Goal: Ask a question

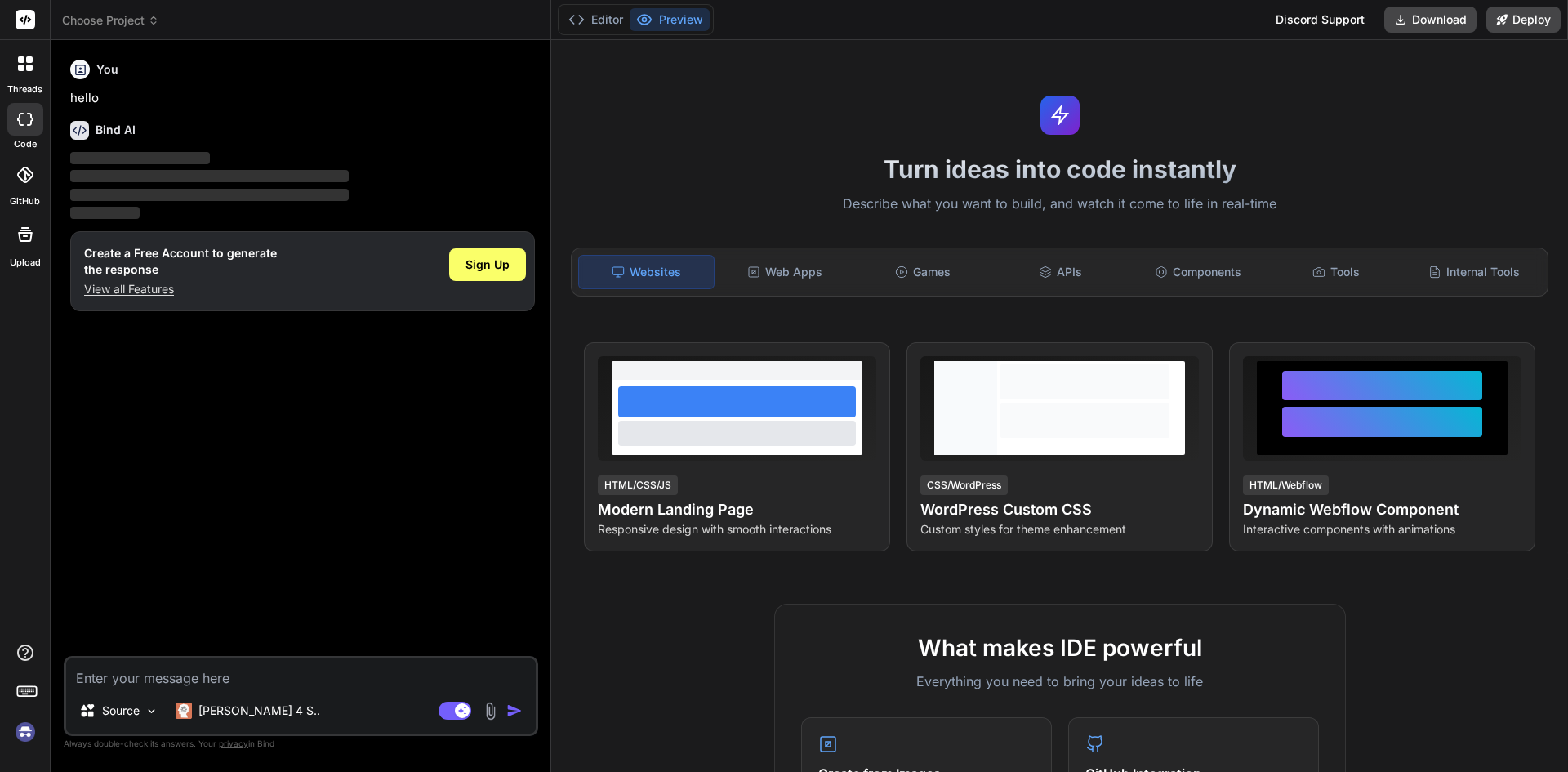
type textarea "x"
click at [177, 281] on p "View all Features" at bounding box center [181, 290] width 193 height 17
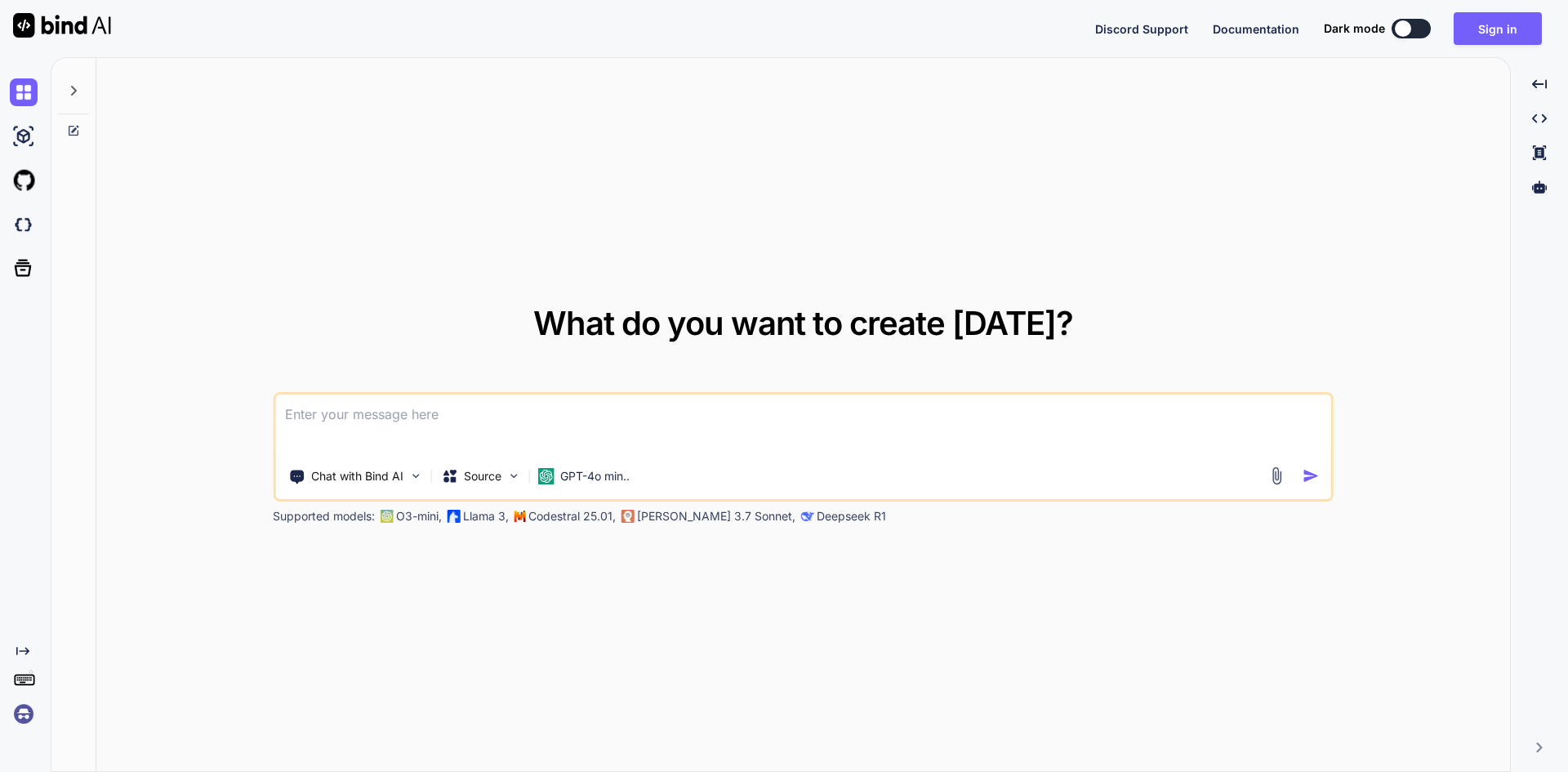
click at [318, 403] on textarea at bounding box center [803, 425] width 1056 height 61
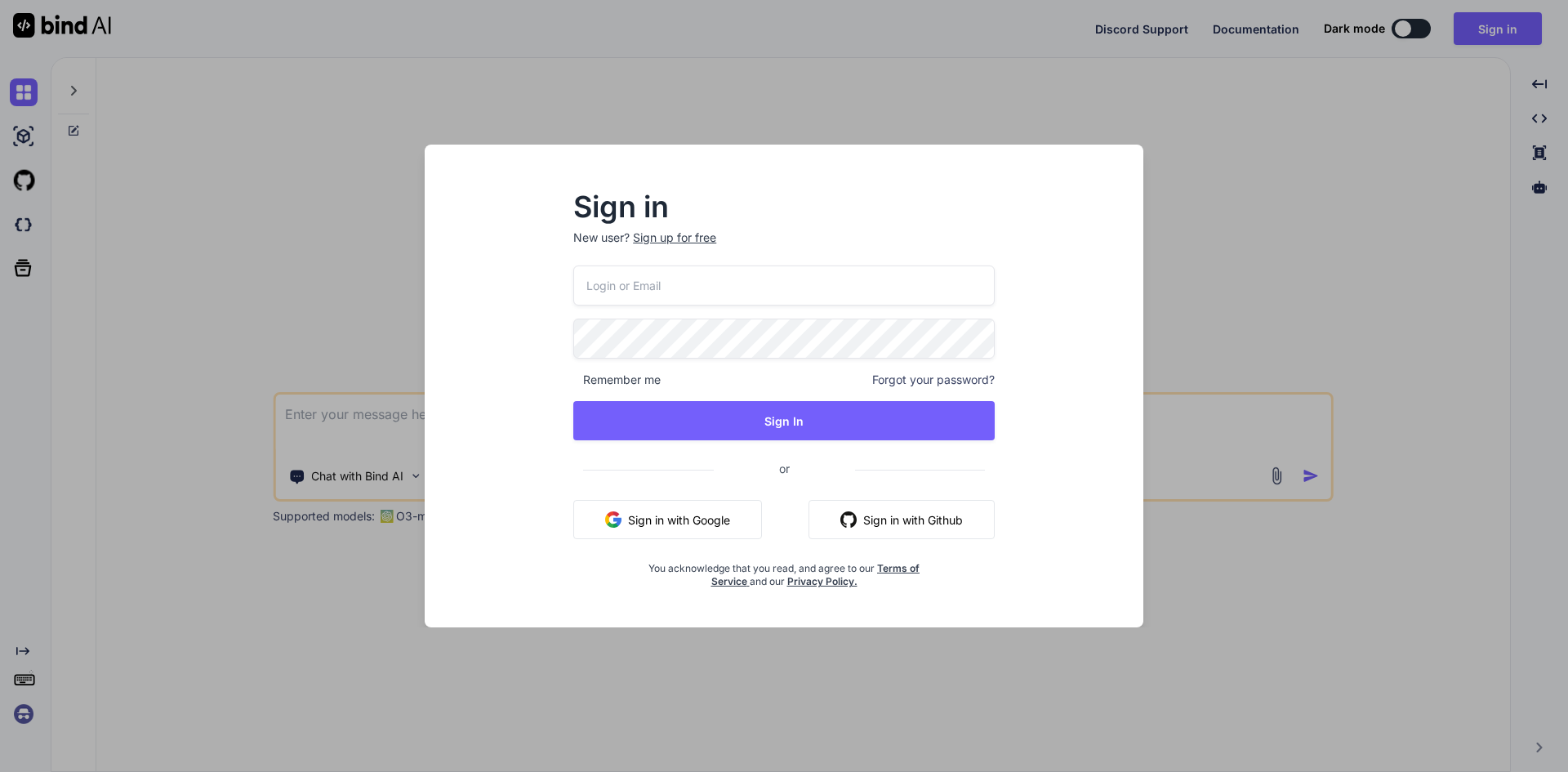
click at [696, 283] on input "email" at bounding box center [784, 286] width 421 height 40
type input "aitech@yopmail.com"
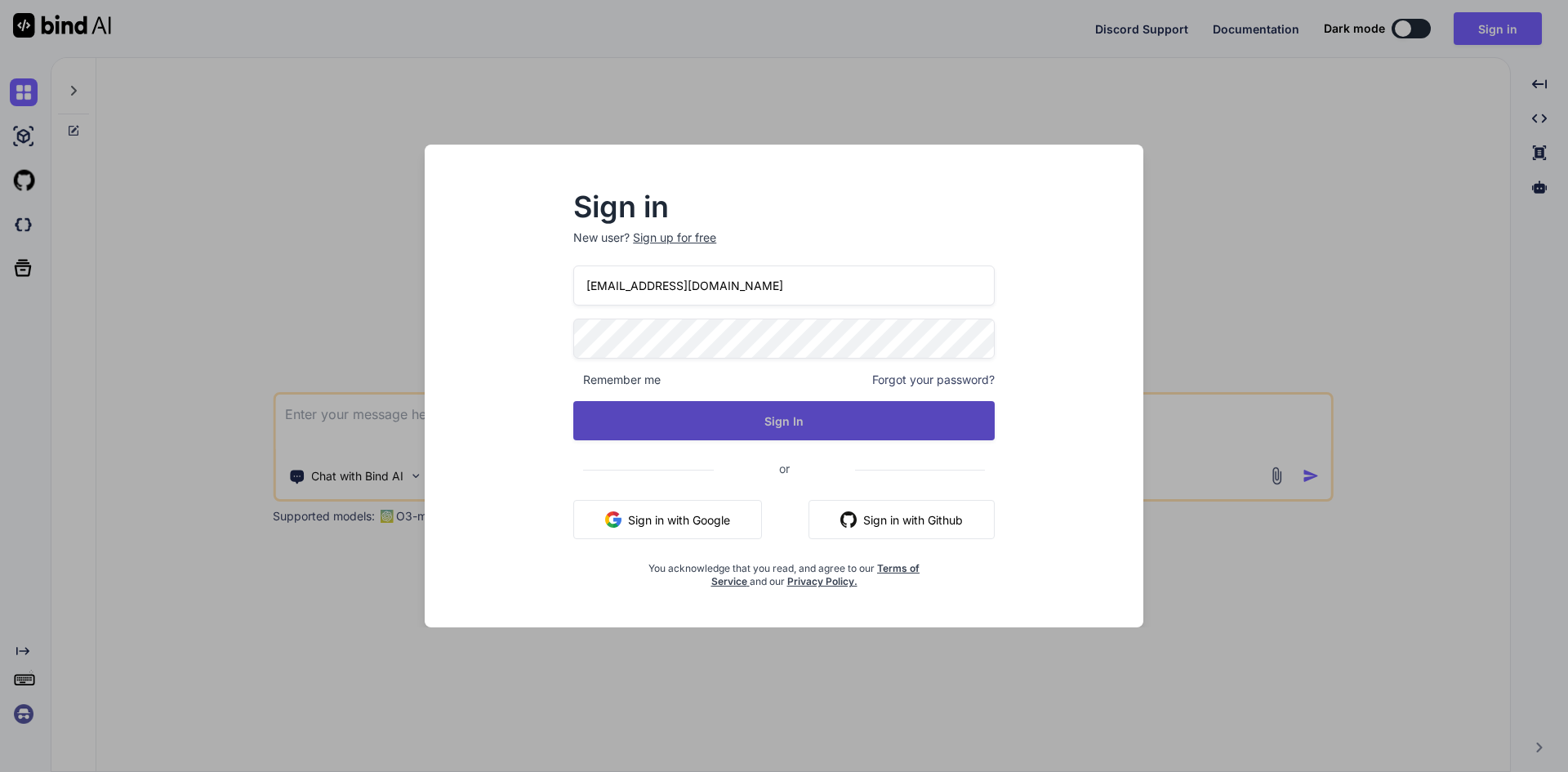
click at [733, 421] on button "Sign In" at bounding box center [784, 421] width 421 height 39
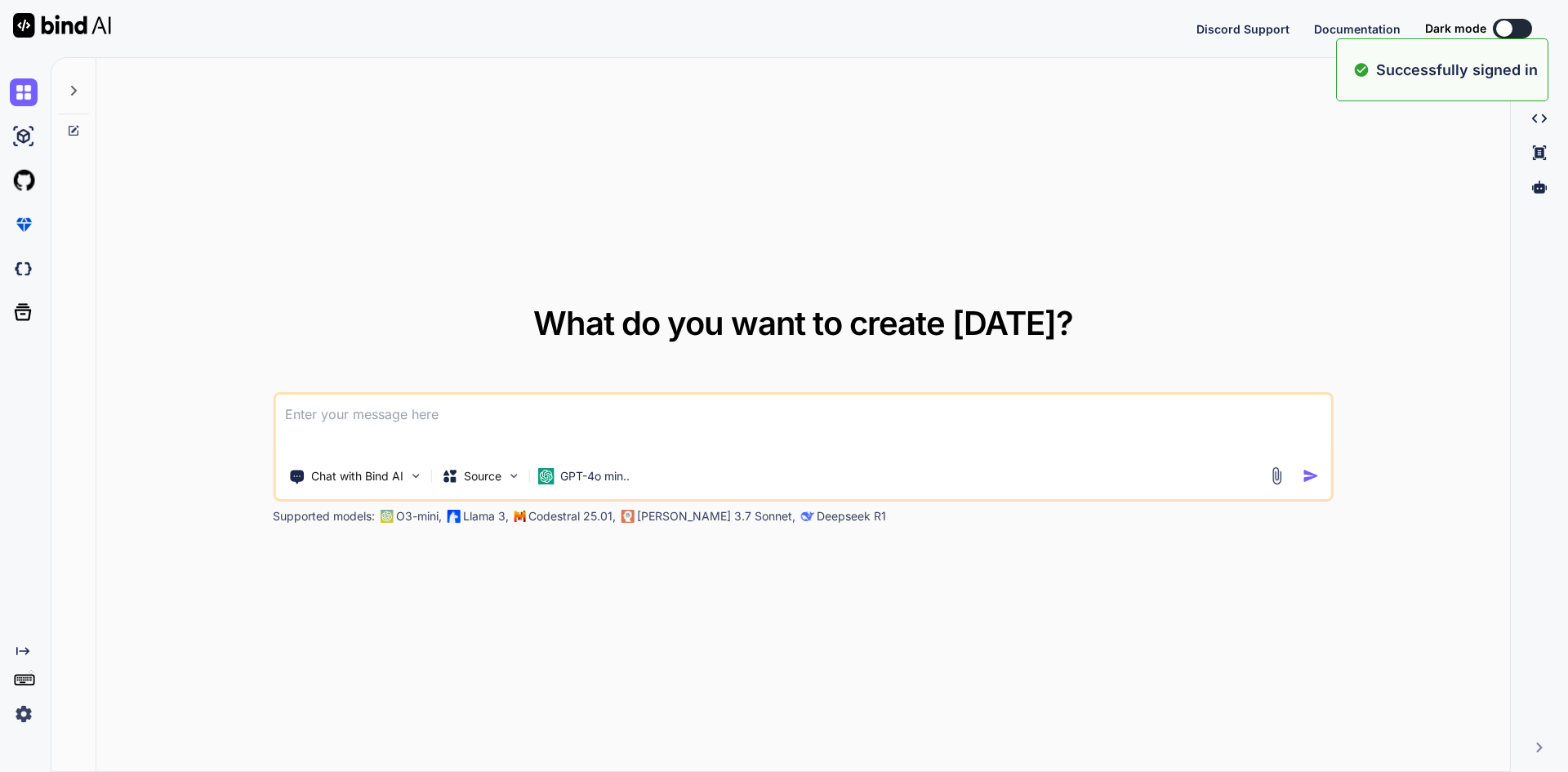
type textarea "x"
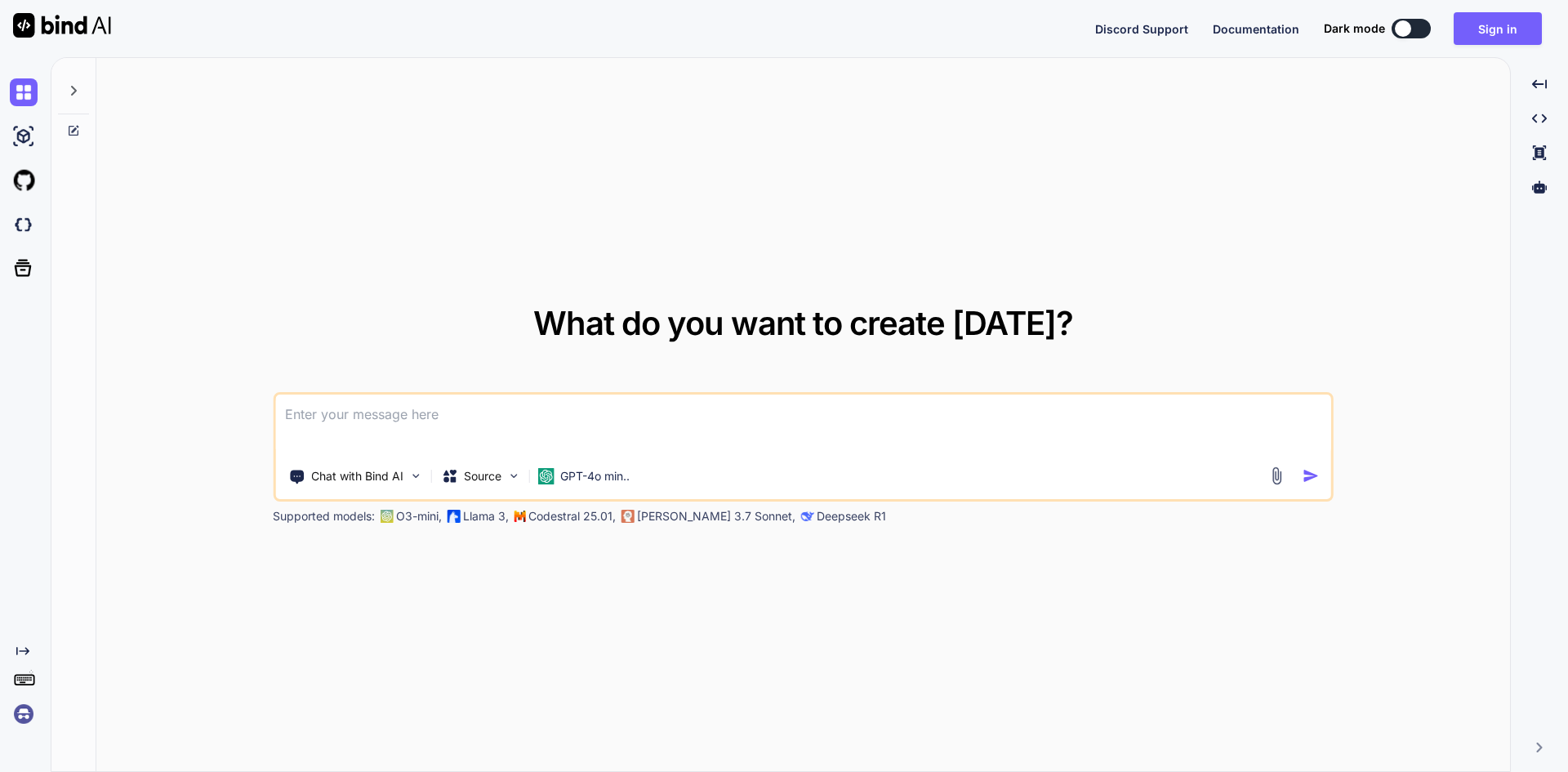
click at [696, 415] on textarea at bounding box center [803, 425] width 1056 height 61
paste textarea
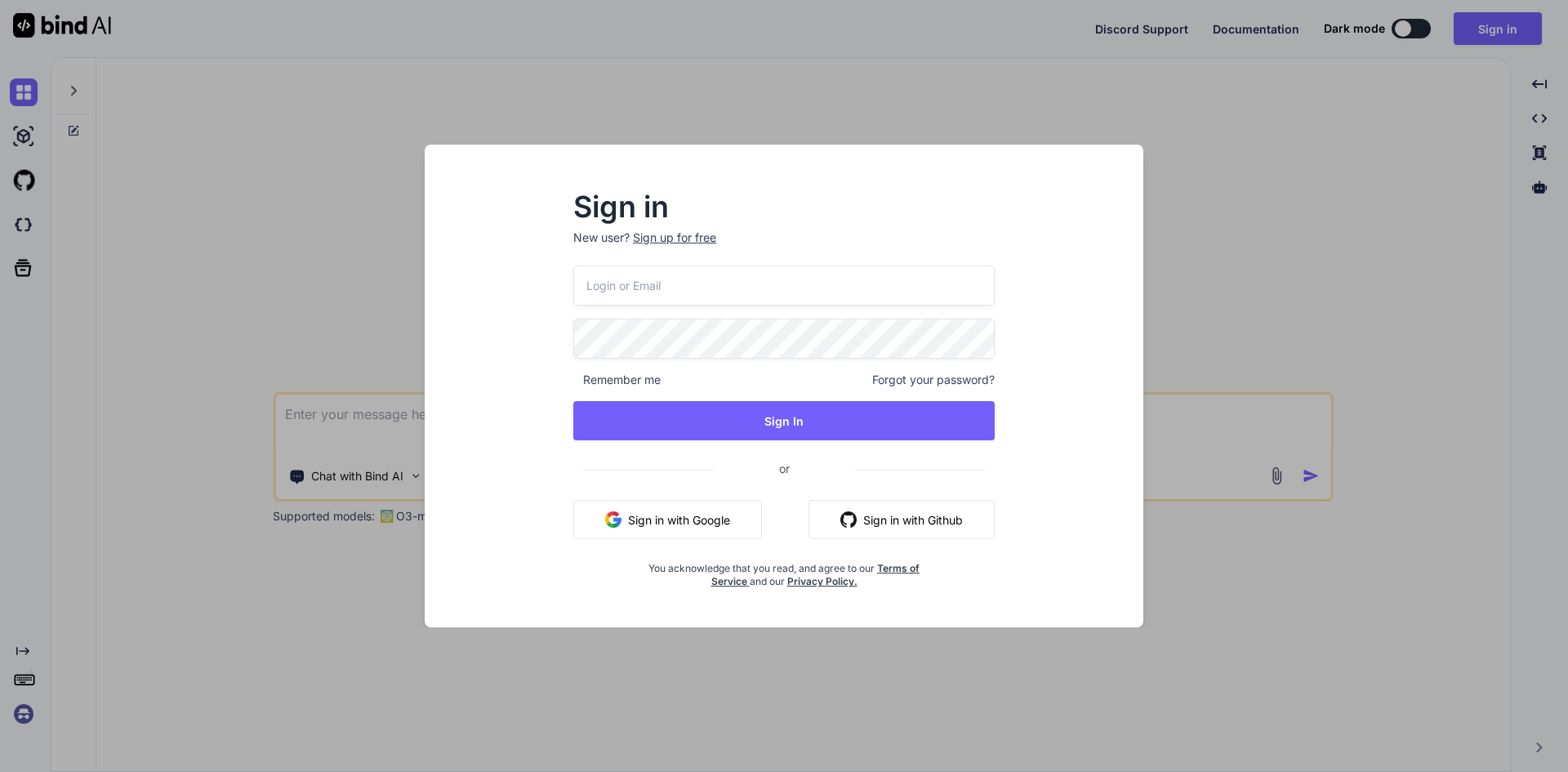
click at [677, 295] on input "email" at bounding box center [784, 286] width 421 height 40
type input "aitech@yopmail.com"
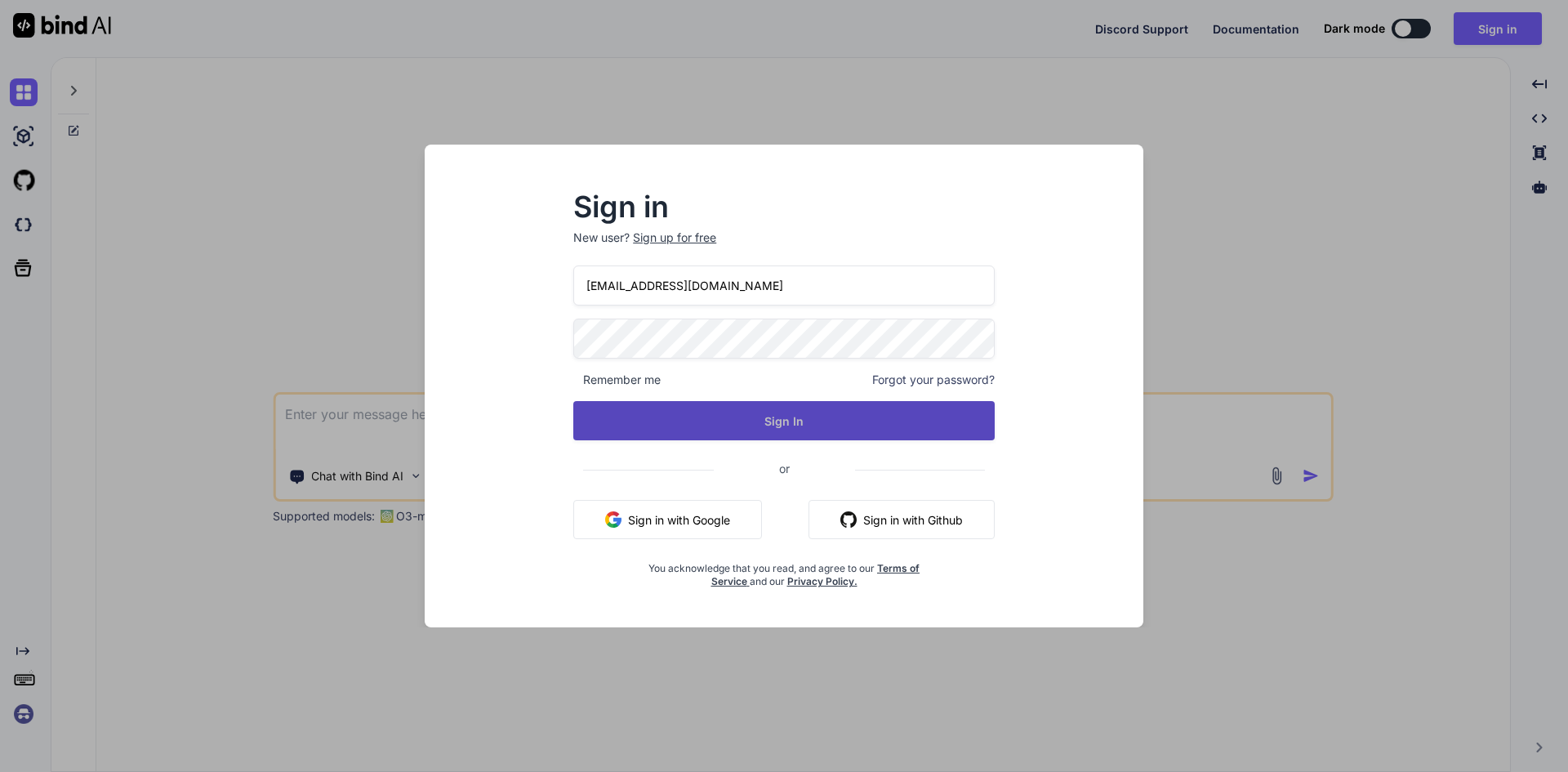
click at [732, 403] on button "Sign In" at bounding box center [784, 421] width 421 height 39
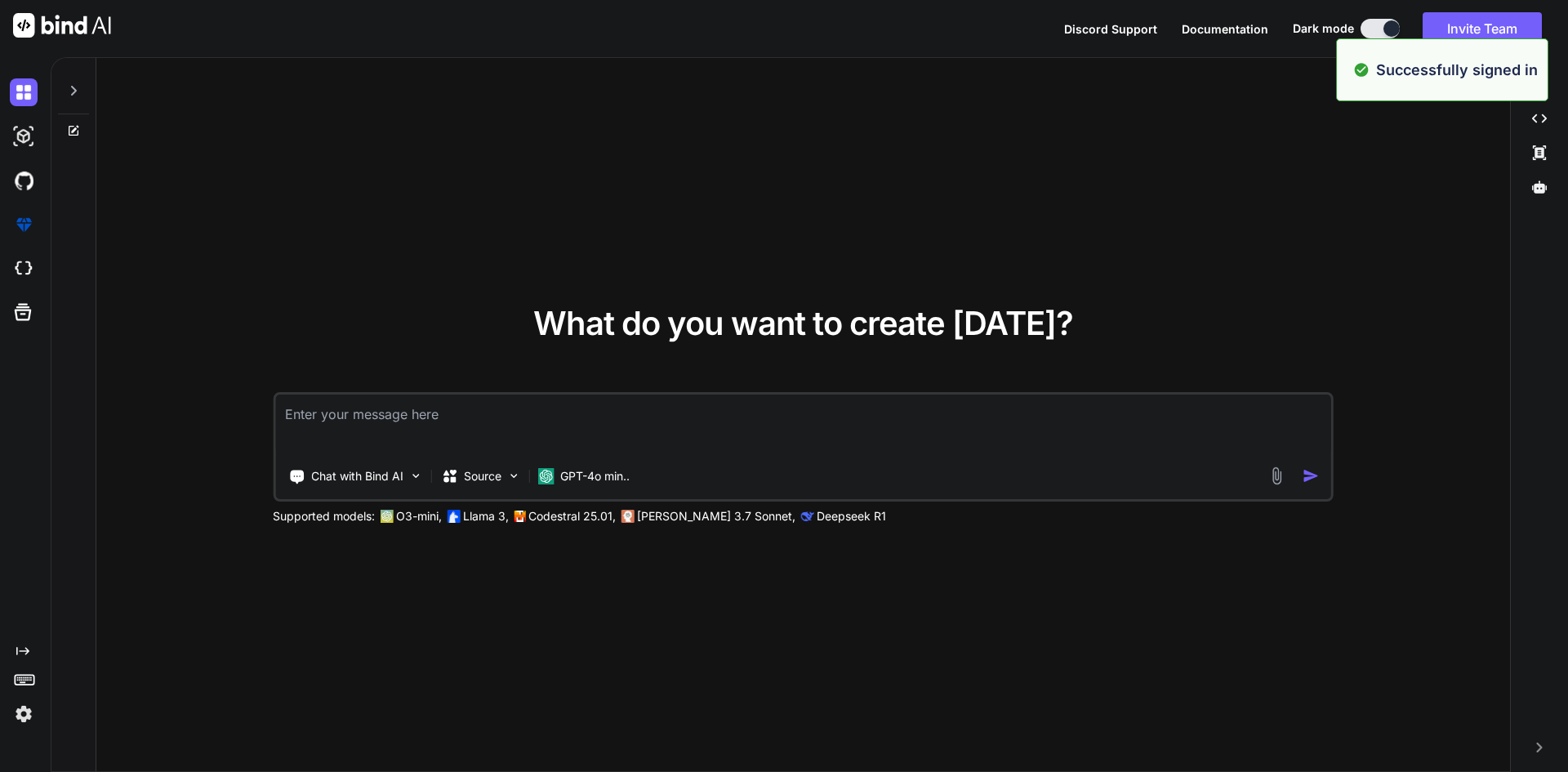
click at [732, 398] on textarea at bounding box center [803, 425] width 1056 height 61
type textarea "x"
paste textarea "<button type="submit" class="pop-up-primary-btn disabled" :class="{ disabled: i…"
type textarea "<button type="submit" class="pop-up-primary-btn disabled" :class="{ disabled: i…"
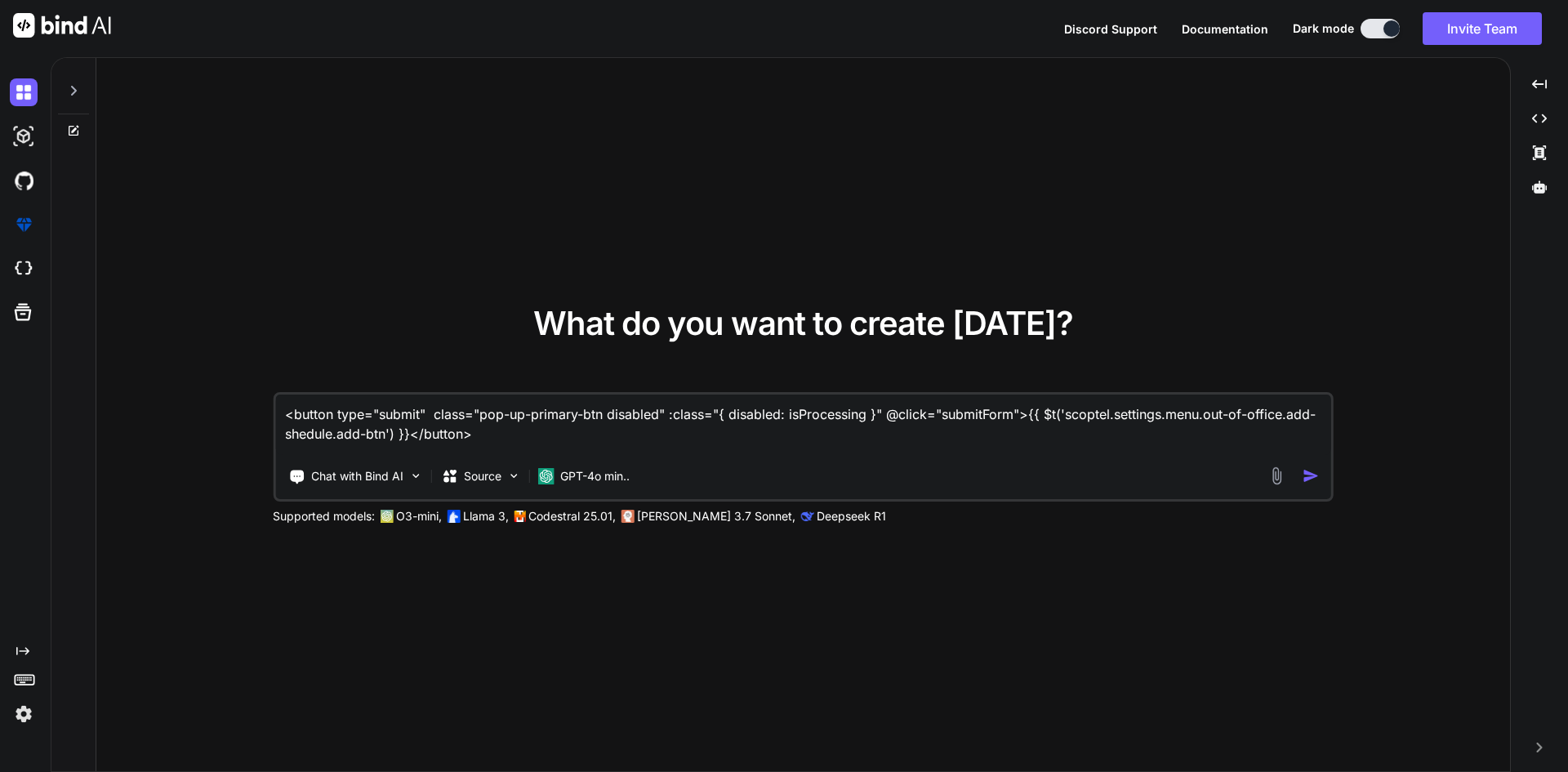
type textarea "x"
type textarea "<button type="submit" class="pop-up-primary-btn disabled" :class="{ disabled: i…"
type textarea "x"
type textarea "<button type="submit" class="pop-up-primary-btn disabled" :class="{ disabled: i…"
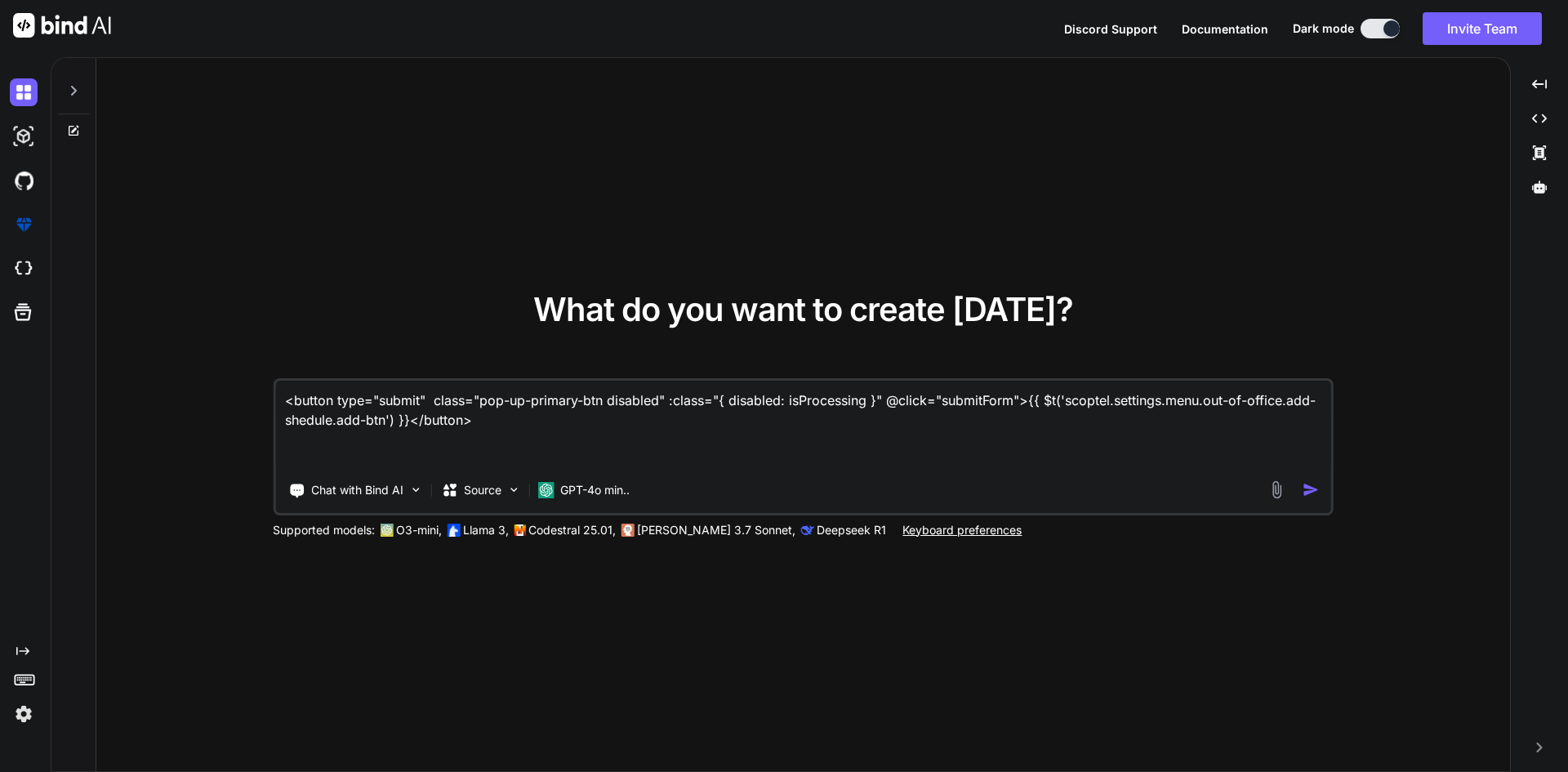
type textarea "x"
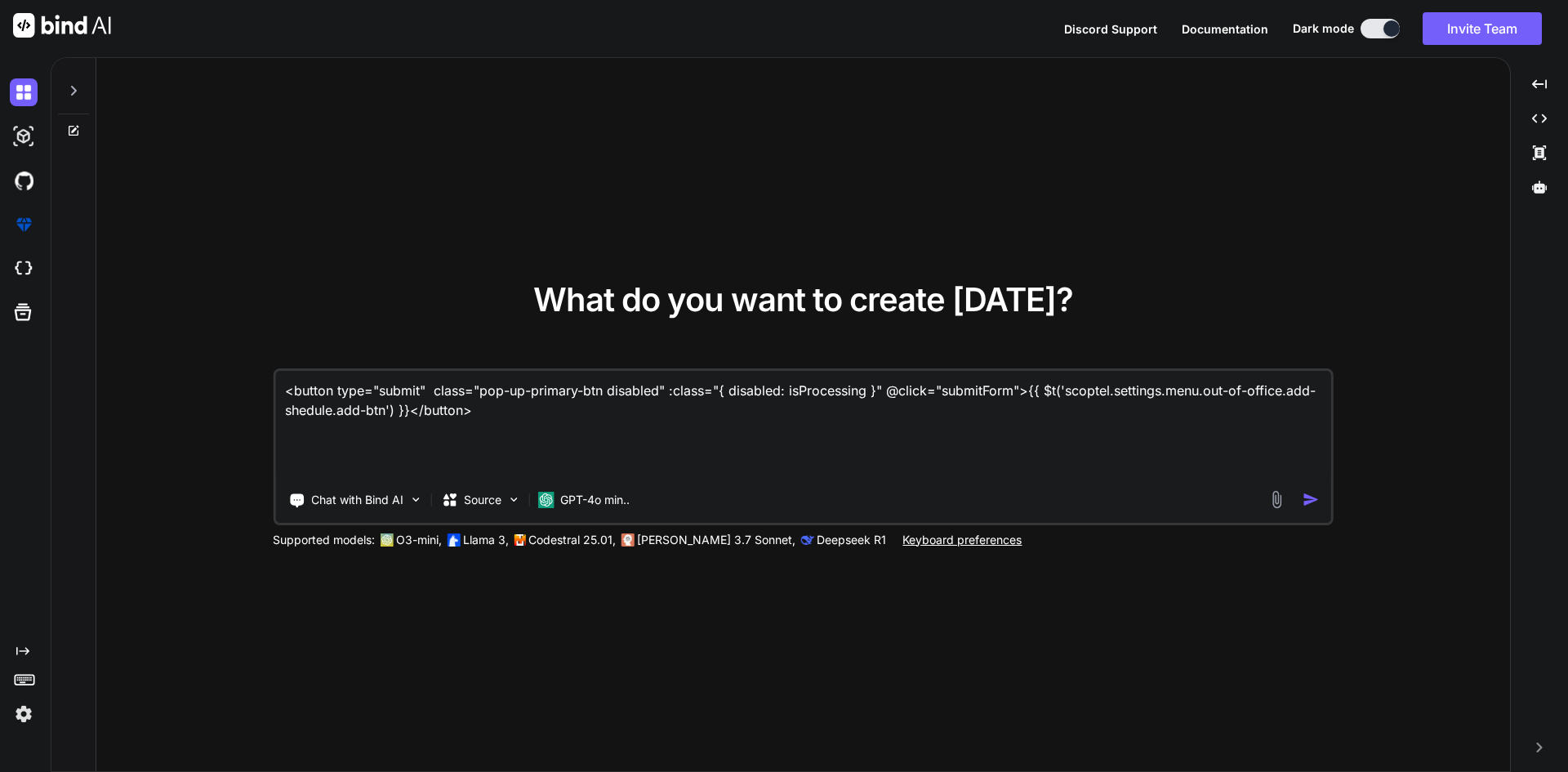
click at [412, 444] on textarea "<button type="submit" class="pop-up-primary-btn disabled" :class="{ disabled: i…" at bounding box center [803, 425] width 1056 height 108
paste textarea "<script setup lang='ts'>"
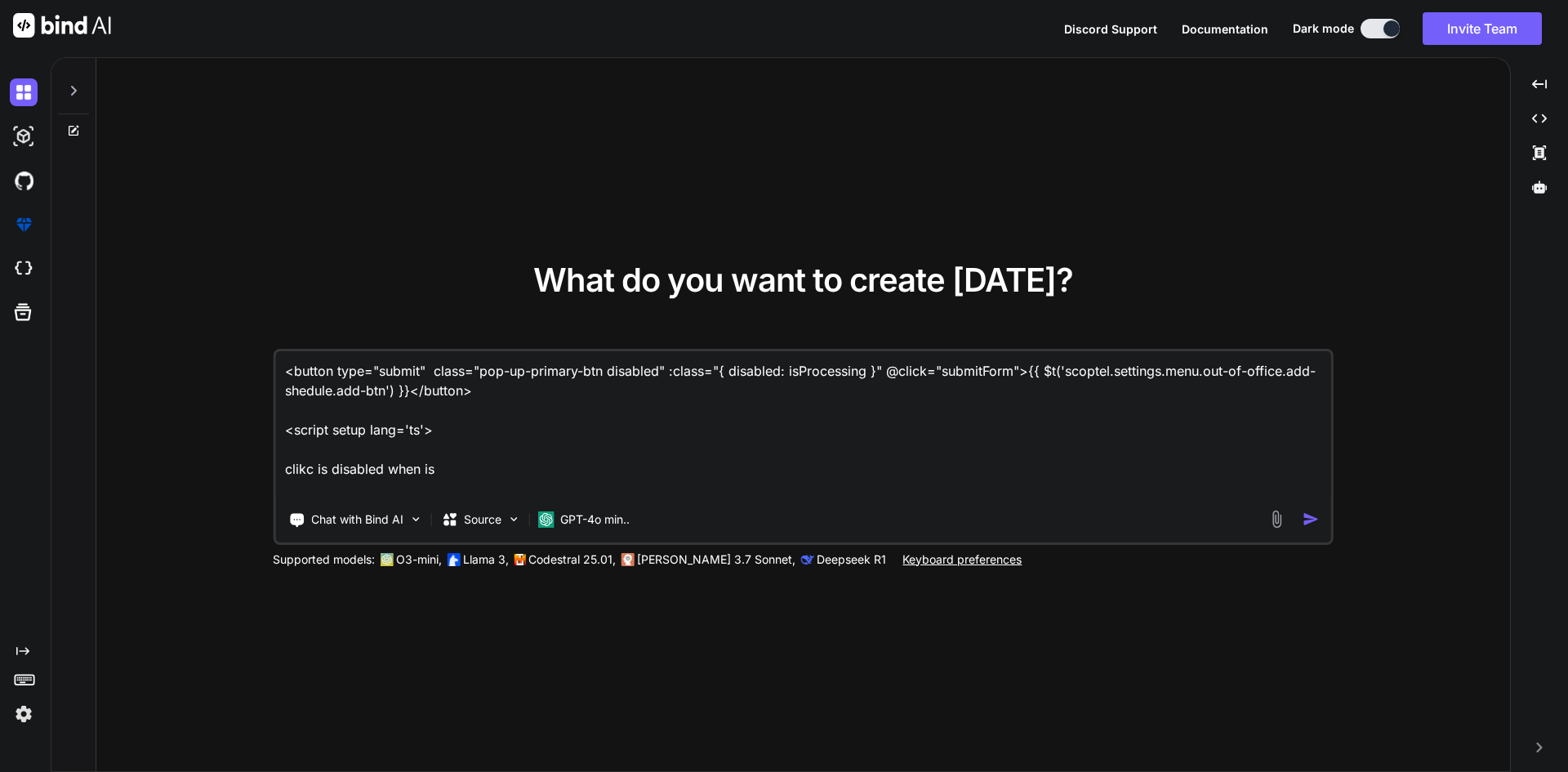
click at [864, 378] on textarea "<button type="submit" class="pop-up-primary-btn disabled" :class="{ disabled: i…" at bounding box center [803, 425] width 1056 height 147
click at [849, 371] on textarea "<button type="submit" class="pop-up-primary-btn disabled" :class="{ disabled: i…" at bounding box center [803, 425] width 1056 height 147
click at [425, 466] on textarea "<button type="submit" class="pop-up-primary-btn disabled" :class="{ disabled: i…" at bounding box center [803, 425] width 1056 height 147
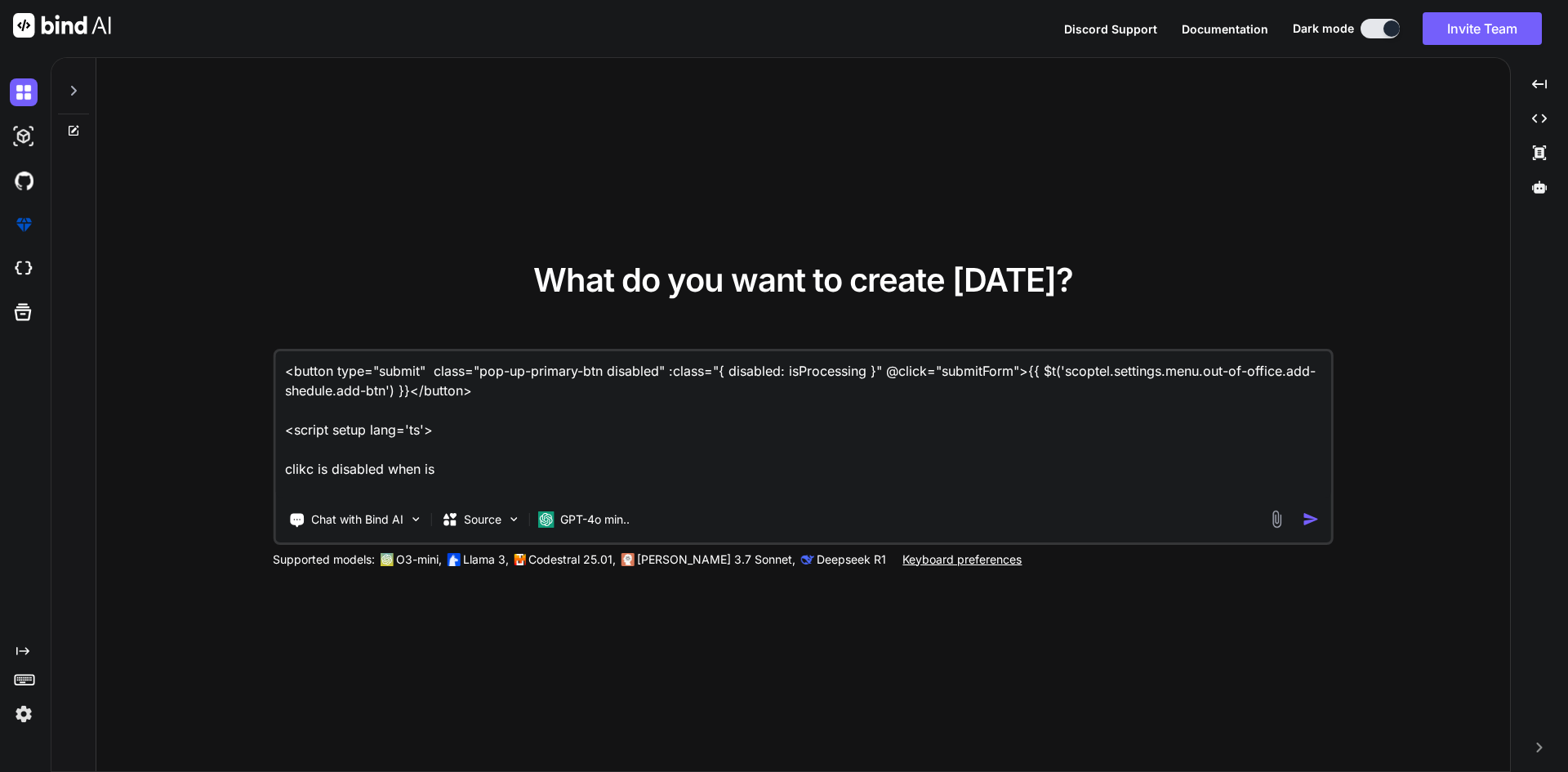
paste textarea "Processing"
type textarea "<button type="submit" class="pop-up-primary-btn disabled" :class="{ disabled: i…"
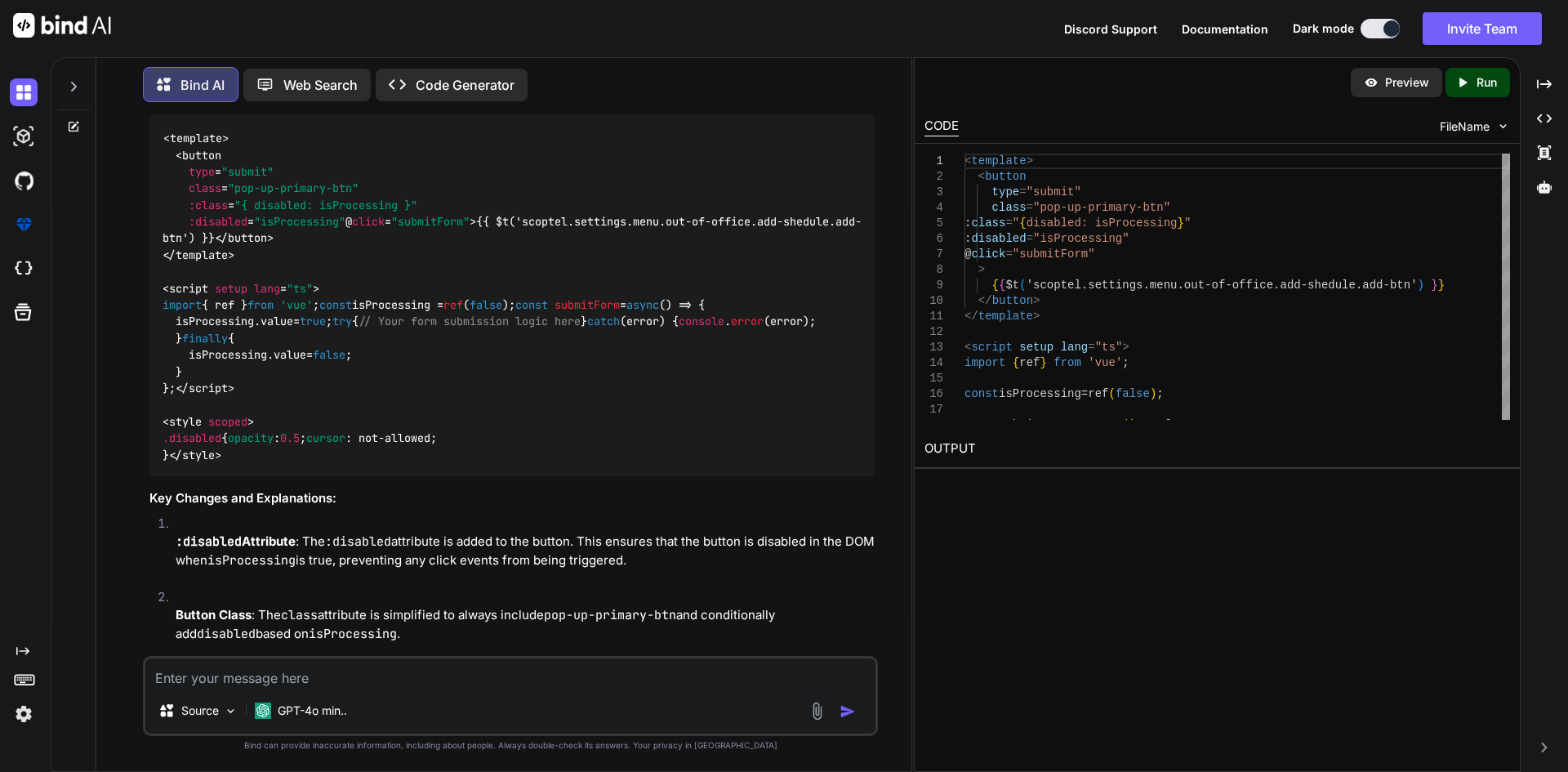
scroll to position [163, 0]
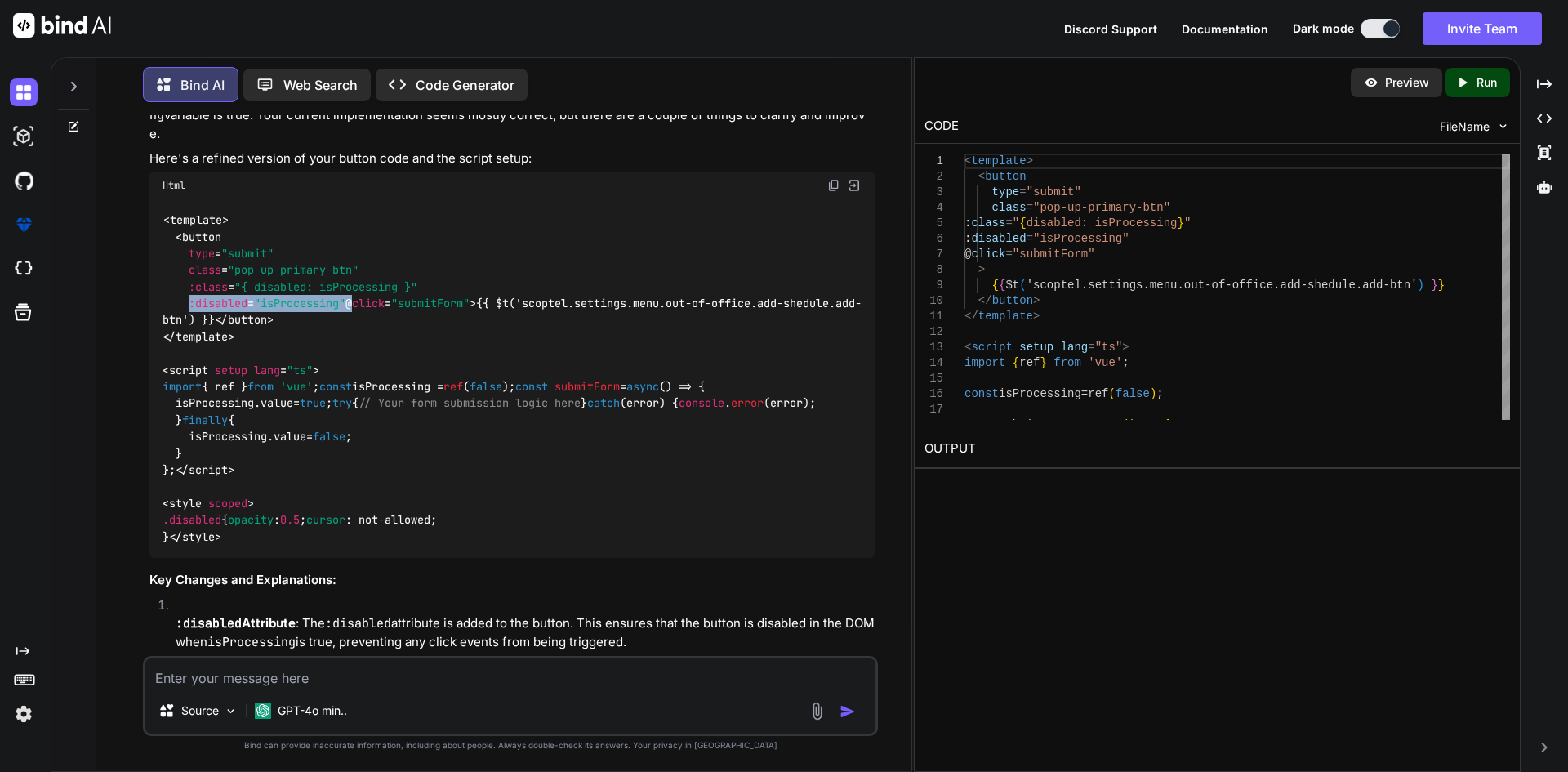
copy span ":disabled = "isProcessing""
drag, startPoint x: 188, startPoint y: 306, endPoint x: 365, endPoint y: 301, distance: 177.1
click at [365, 301] on div "< template > < button type = "submit" class = "pop-up-primary-btn" :class = "{ …" at bounding box center [512, 379] width 725 height 360
drag, startPoint x: 183, startPoint y: 316, endPoint x: 315, endPoint y: 320, distance: 132.1
click at [315, 311] on span "< button type = "submit" class = "pop-up-primary-btn" :class = "{ disabled: isP…" at bounding box center [319, 271] width 314 height 82
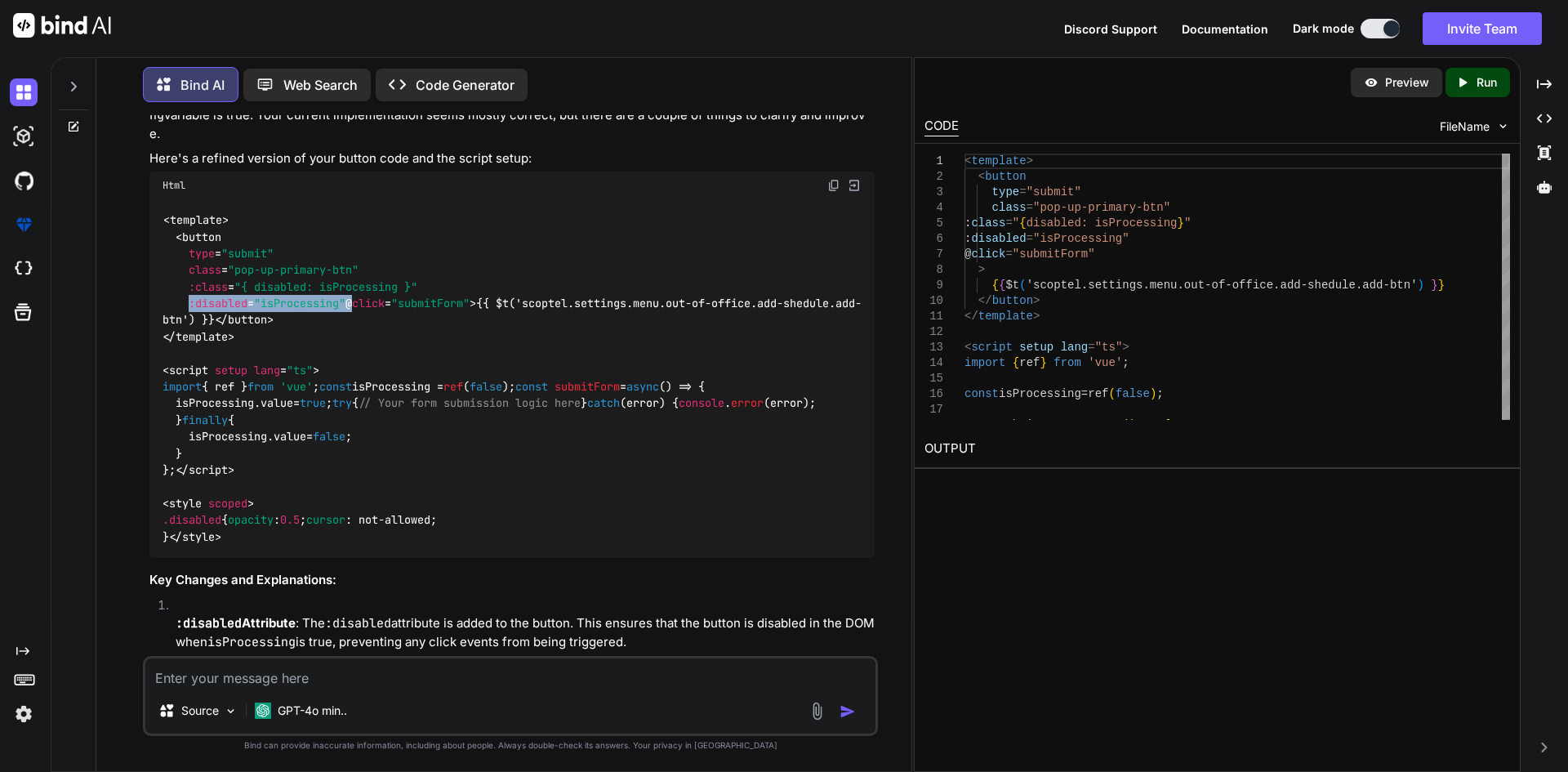
copy span "@ click = "submitForm""
